Goal: Transaction & Acquisition: Purchase product/service

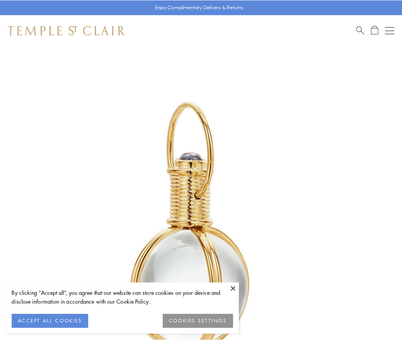
scroll to position [200, 0]
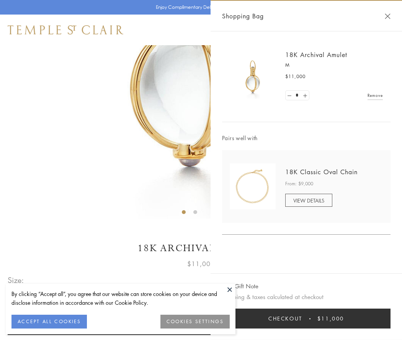
click at [306, 318] on button "Checkout $11,000" at bounding box center [306, 318] width 168 height 20
